Goal: Information Seeking & Learning: Learn about a topic

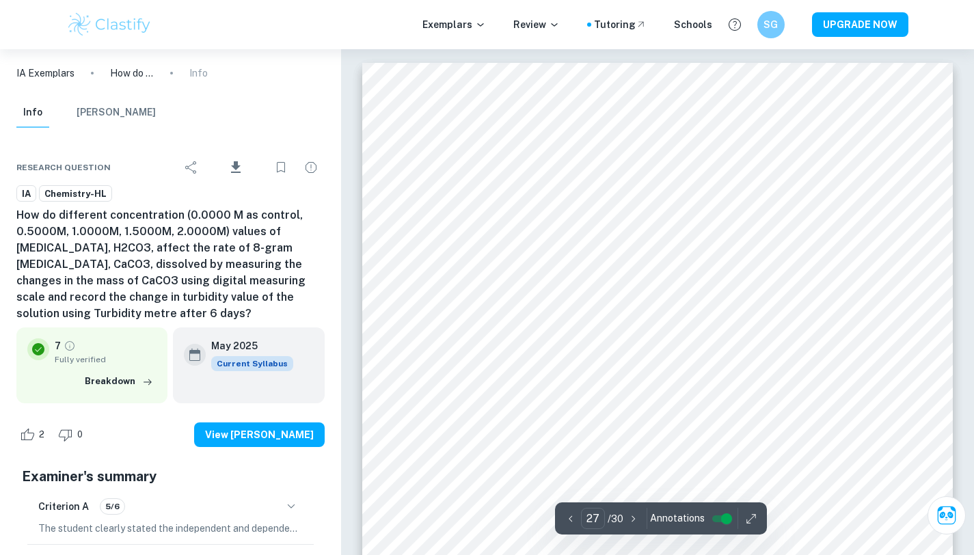
scroll to position [20789, 0]
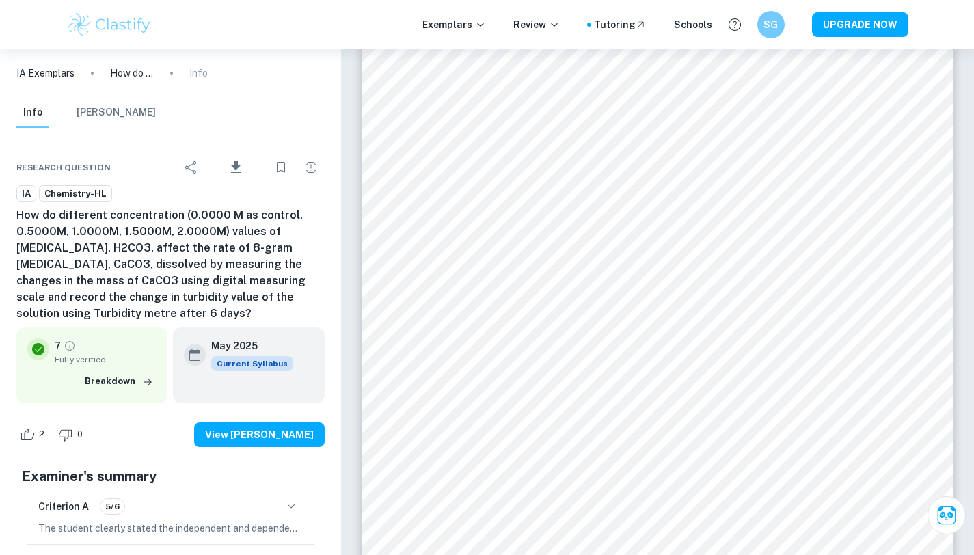
click at [103, 25] on img at bounding box center [109, 24] width 87 height 27
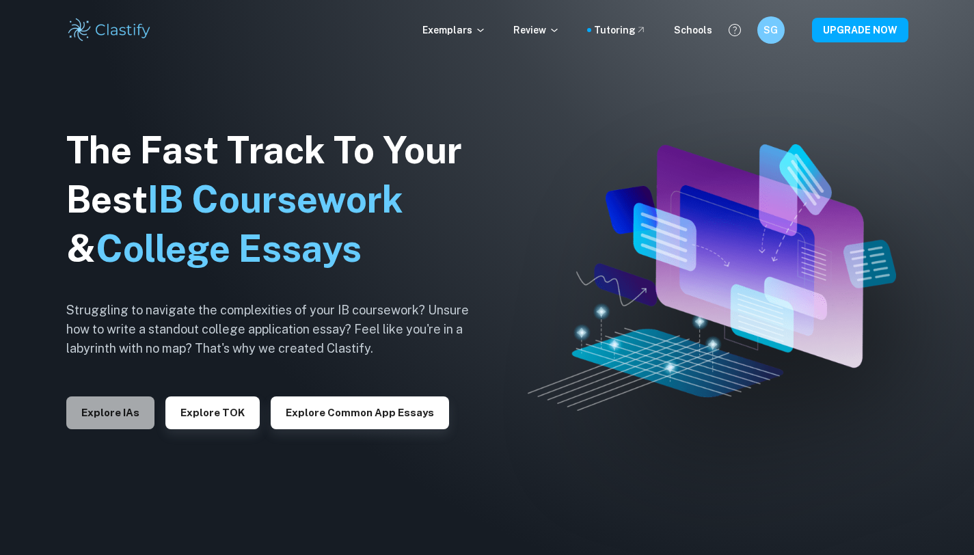
click at [118, 409] on button "Explore IAs" at bounding box center [110, 412] width 88 height 33
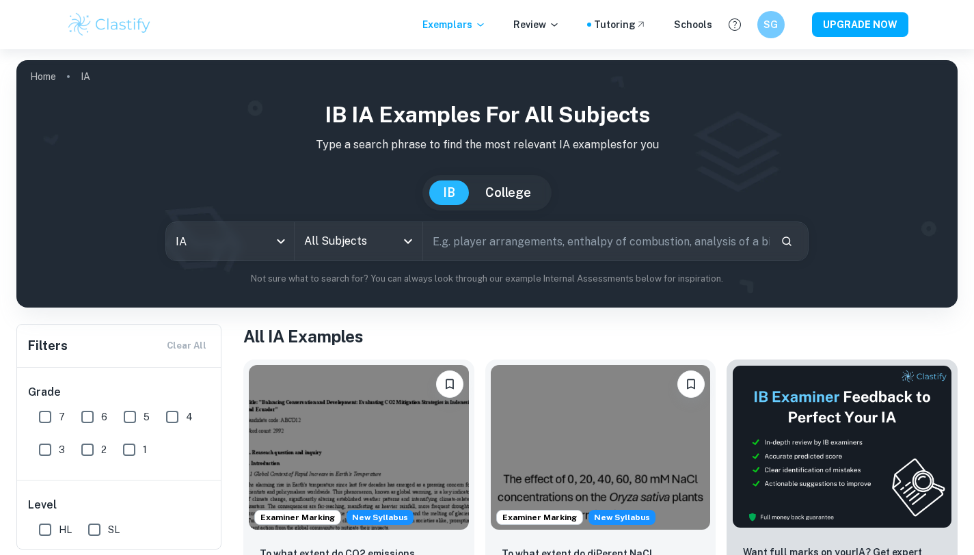
click at [358, 249] on input "All Subjects" at bounding box center [348, 241] width 95 height 26
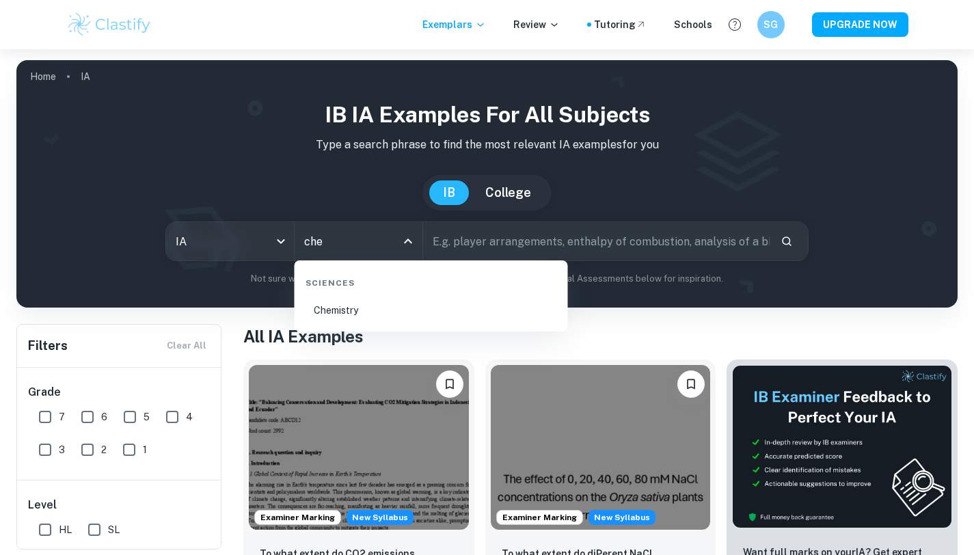
type input "chem"
click at [391, 310] on li "Chemistry" at bounding box center [431, 310] width 262 height 31
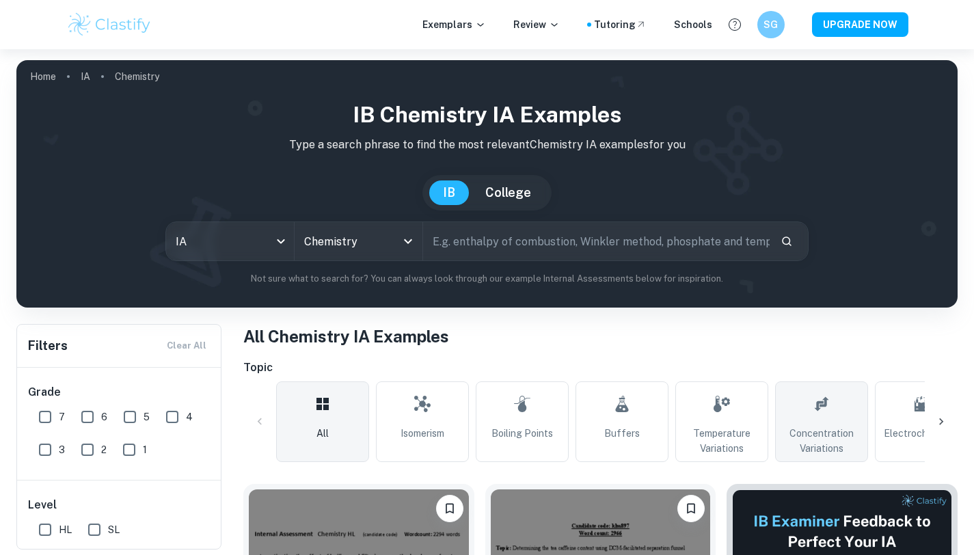
click at [781, 429] on span "Concentration Variations" at bounding box center [821, 441] width 81 height 30
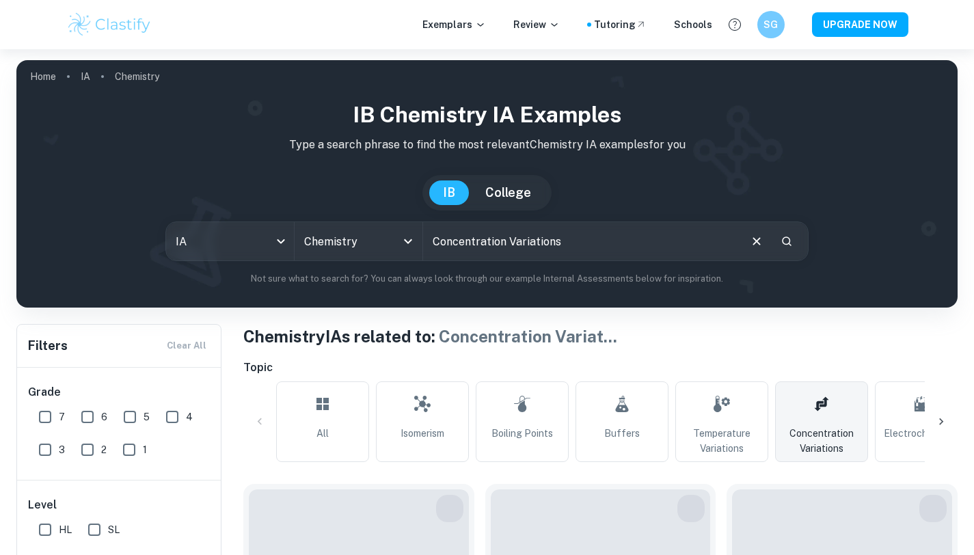
scroll to position [25, 0]
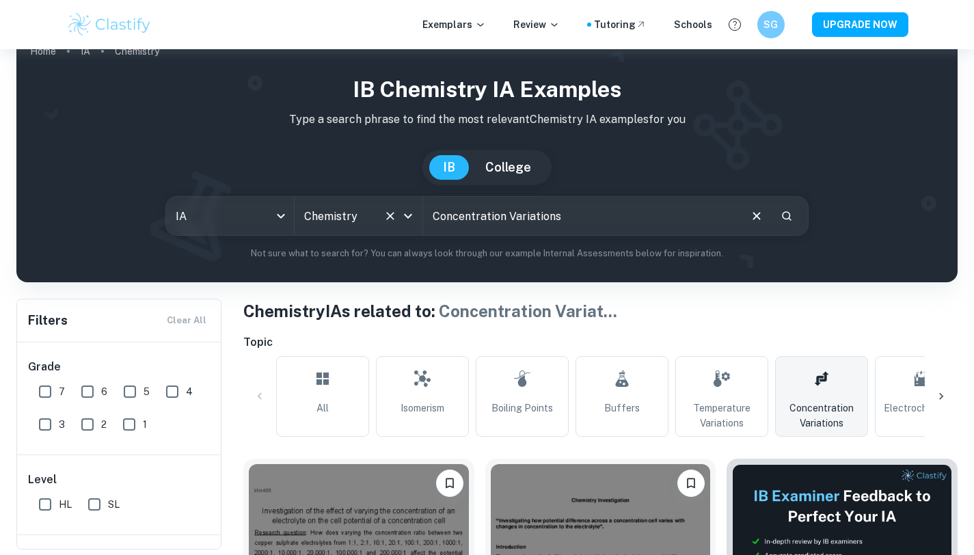
drag, startPoint x: 593, startPoint y: 224, endPoint x: 404, endPoint y: 215, distance: 189.6
click at [404, 215] on div "IA ia All Subjects Chemistry All Subjects Concentration Variations ​" at bounding box center [487, 216] width 644 height 40
drag, startPoint x: 570, startPoint y: 213, endPoint x: 424, endPoint y: 212, distance: 145.6
click at [424, 212] on input "Concentration Variations" at bounding box center [581, 216] width 316 height 38
type input "vitamin c"
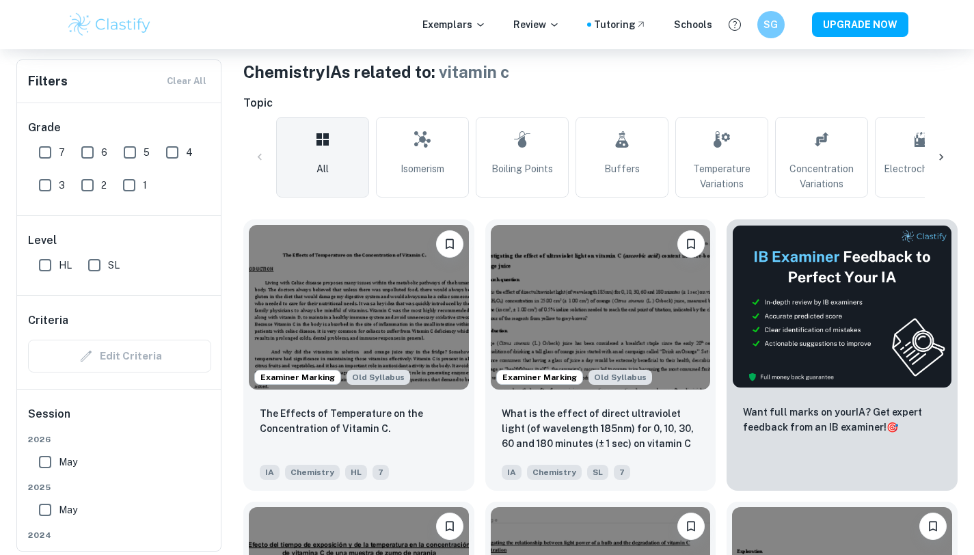
scroll to position [293, 0]
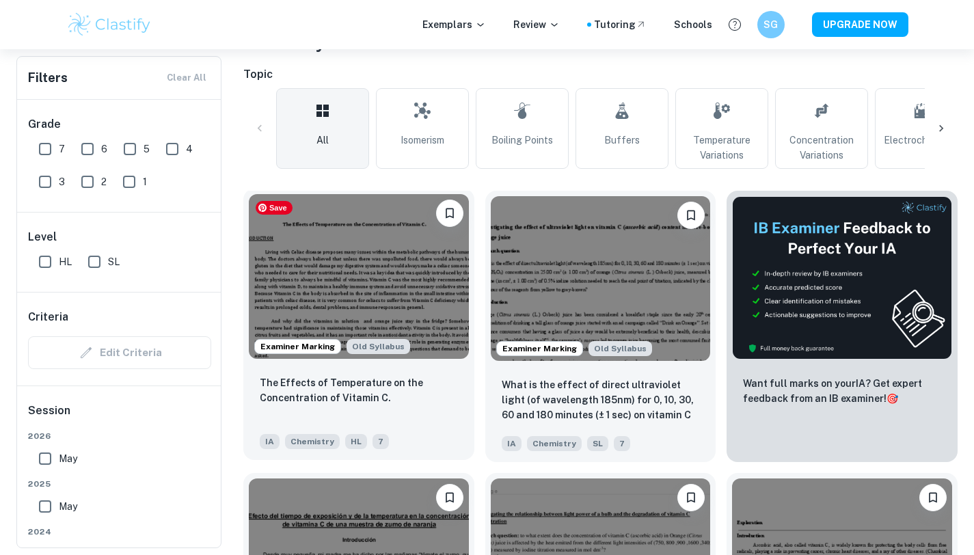
click at [376, 305] on img at bounding box center [359, 276] width 220 height 165
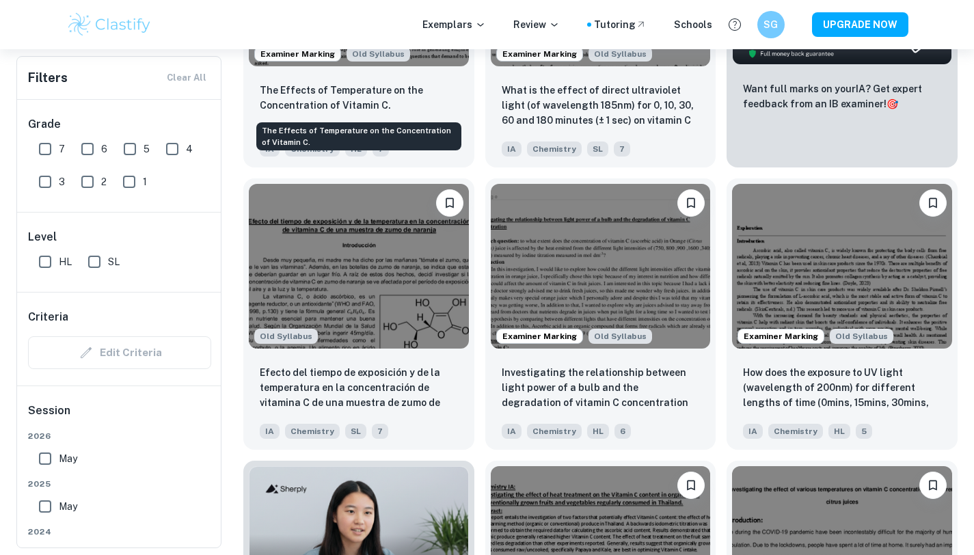
scroll to position [588, 0]
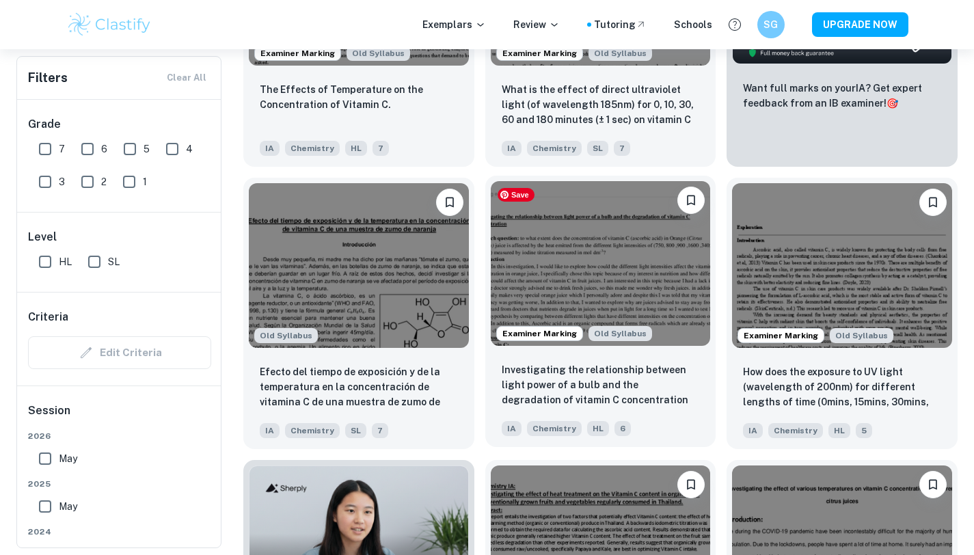
click at [571, 294] on img at bounding box center [601, 263] width 220 height 165
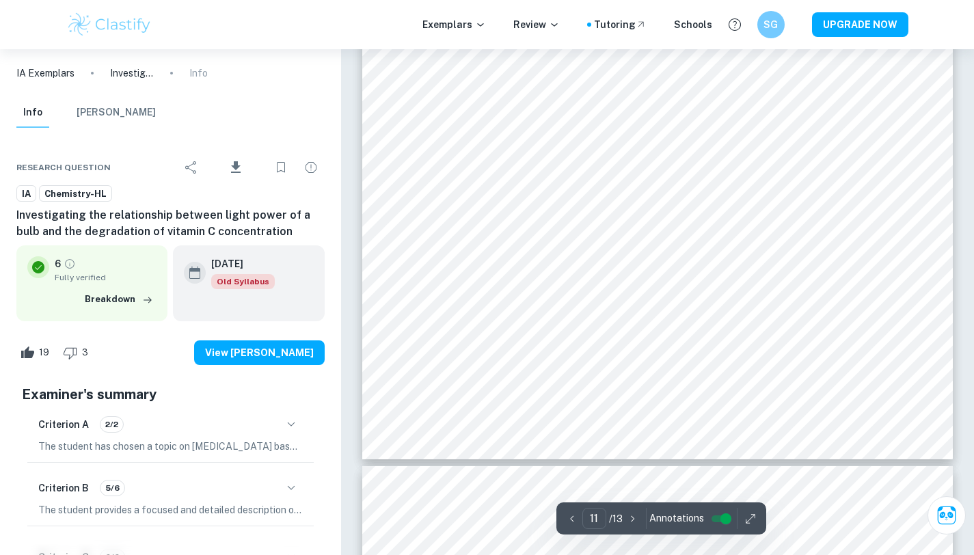
scroll to position [8366, 0]
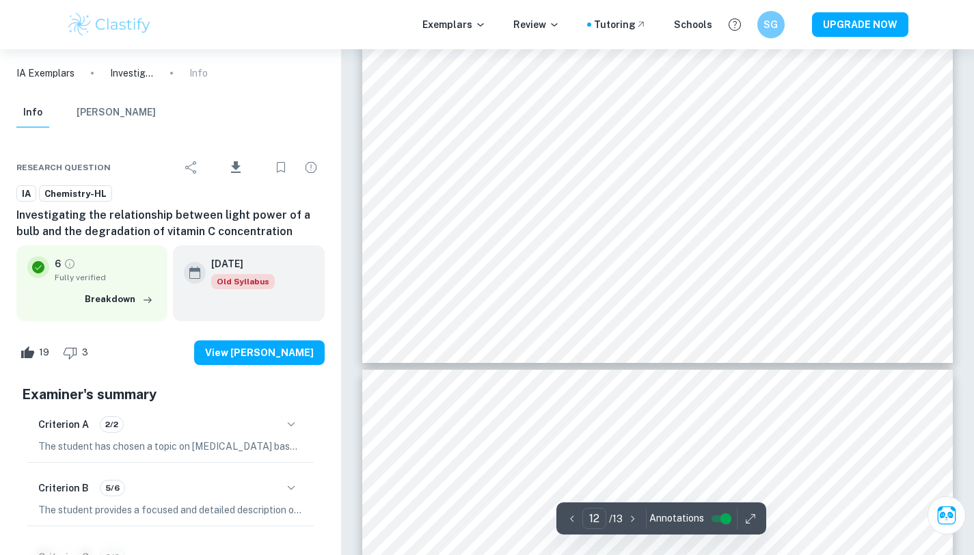
type input "13"
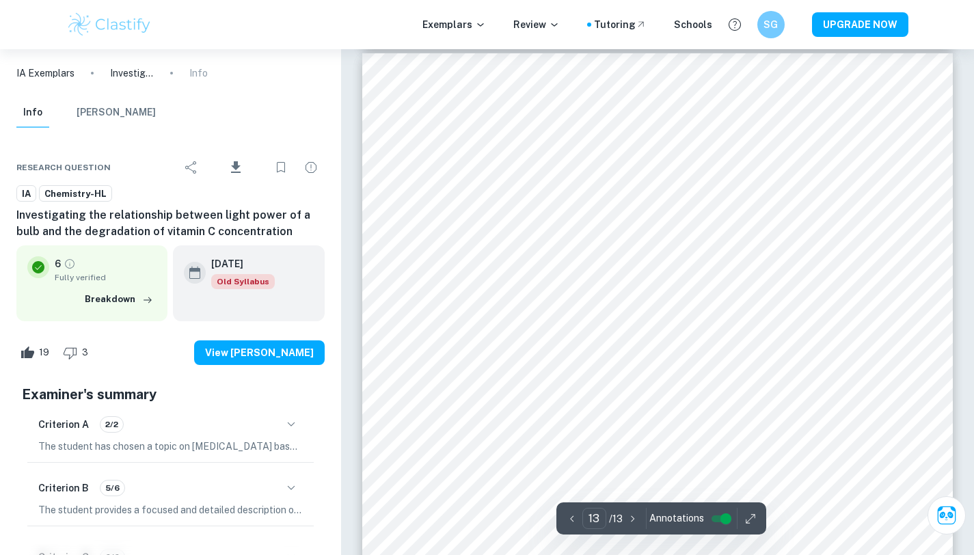
scroll to position [9558, 0]
